Goal: Complete application form

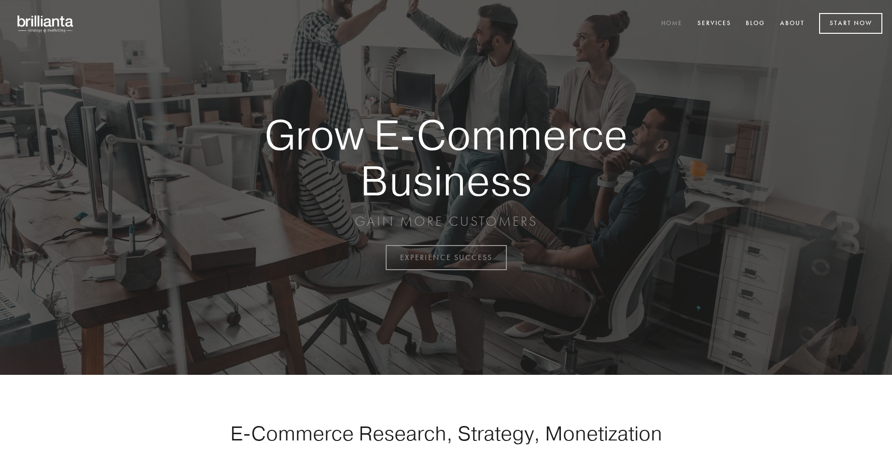
scroll to position [2531, 0]
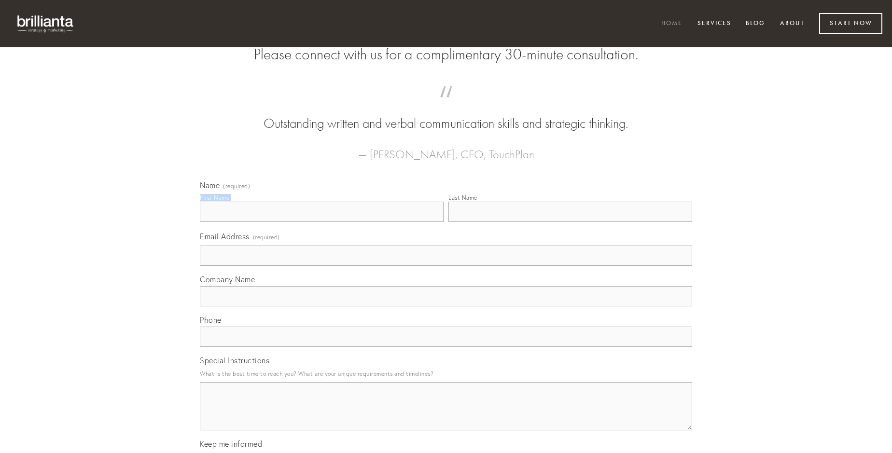
type input "[PERSON_NAME]"
click at [570, 222] on input "Last Name" at bounding box center [571, 212] width 244 height 20
type input "[PERSON_NAME]"
click at [446, 266] on input "Email Address (required)" at bounding box center [446, 256] width 493 height 20
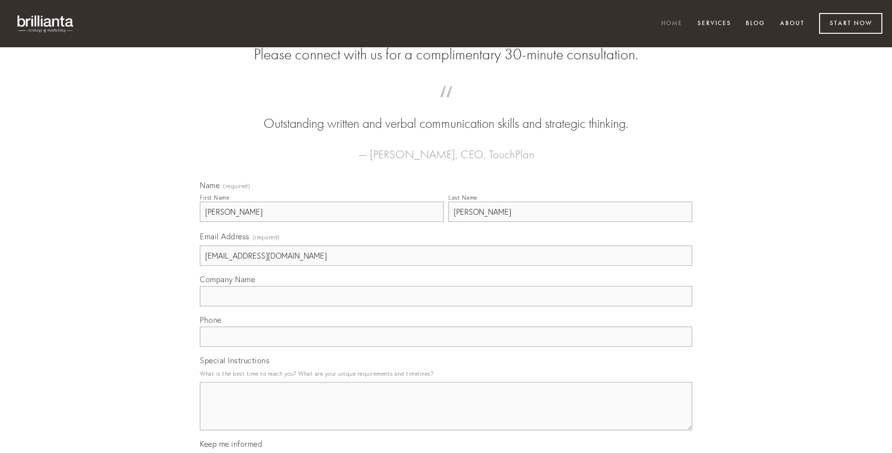
type input "[EMAIL_ADDRESS][DOMAIN_NAME]"
click at [446, 307] on input "Company Name" at bounding box center [446, 296] width 493 height 20
type input "vilitas"
click at [446, 347] on input "text" at bounding box center [446, 337] width 493 height 20
click at [446, 415] on textarea "Special Instructions" at bounding box center [446, 406] width 493 height 48
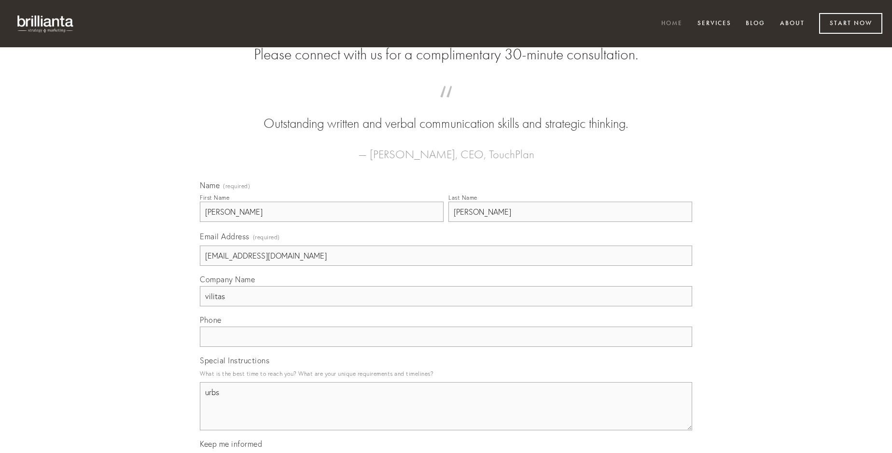
type textarea "urbs"
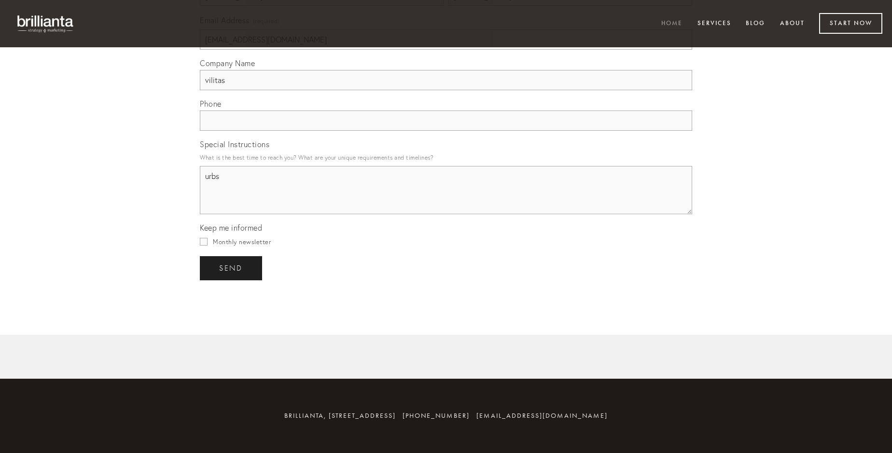
click at [232, 268] on span "send" at bounding box center [231, 268] width 24 height 9
